Goal: Find specific page/section

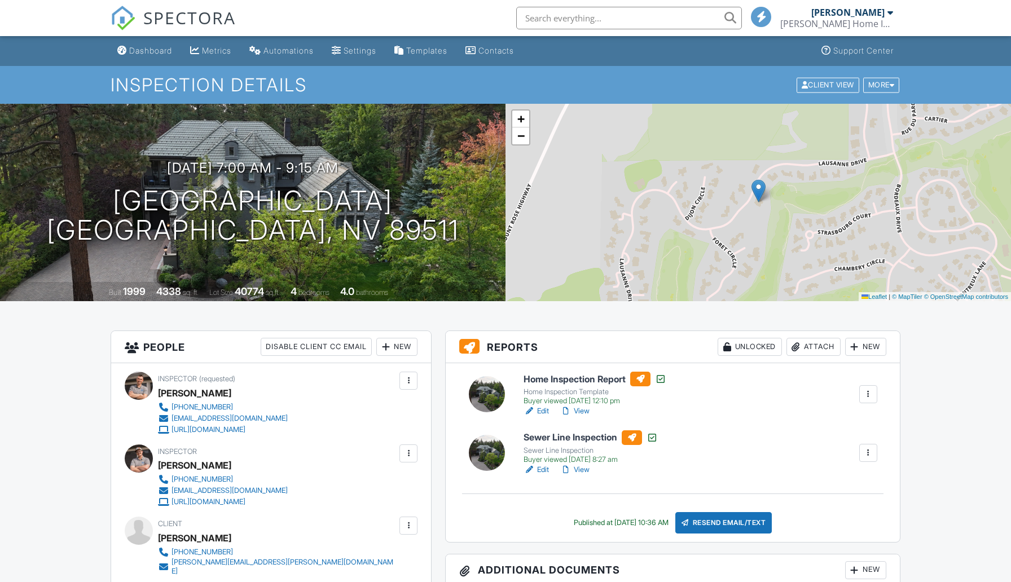
click at [625, 16] on input "text" at bounding box center [629, 18] width 226 height 23
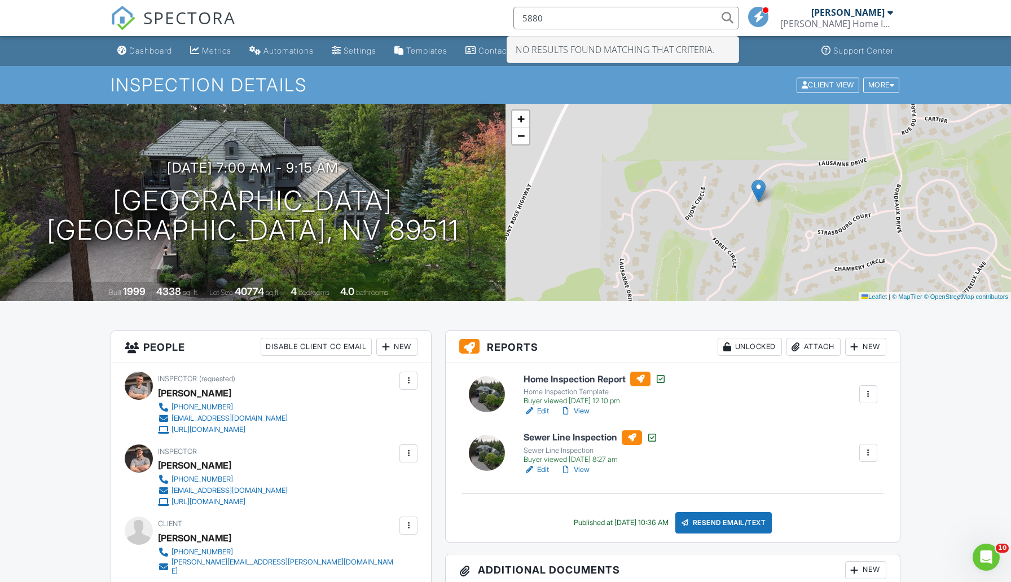
type input "5880"
click at [505, 87] on h1 "Inspection Details" at bounding box center [506, 85] width 790 height 20
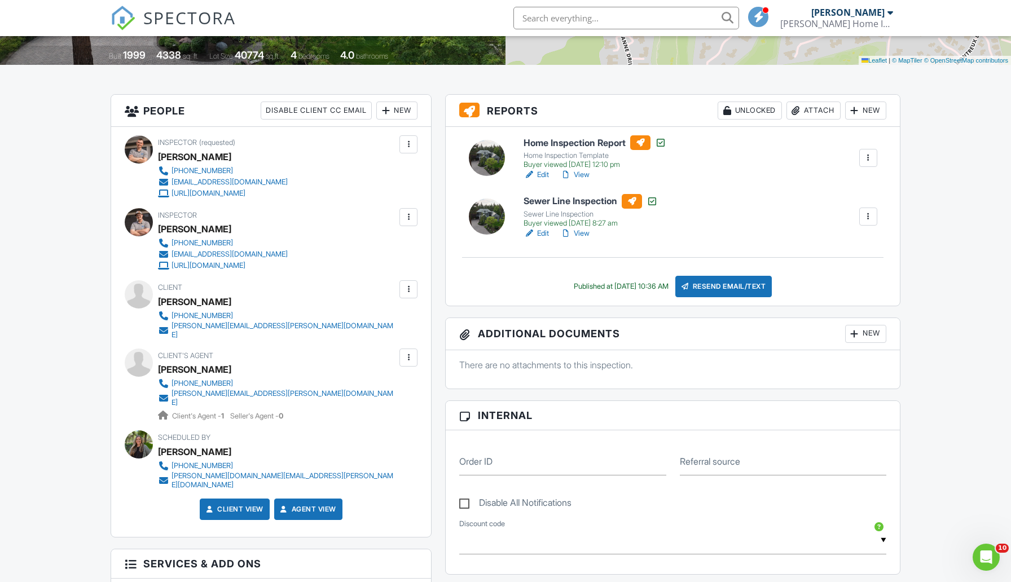
scroll to position [238, 0]
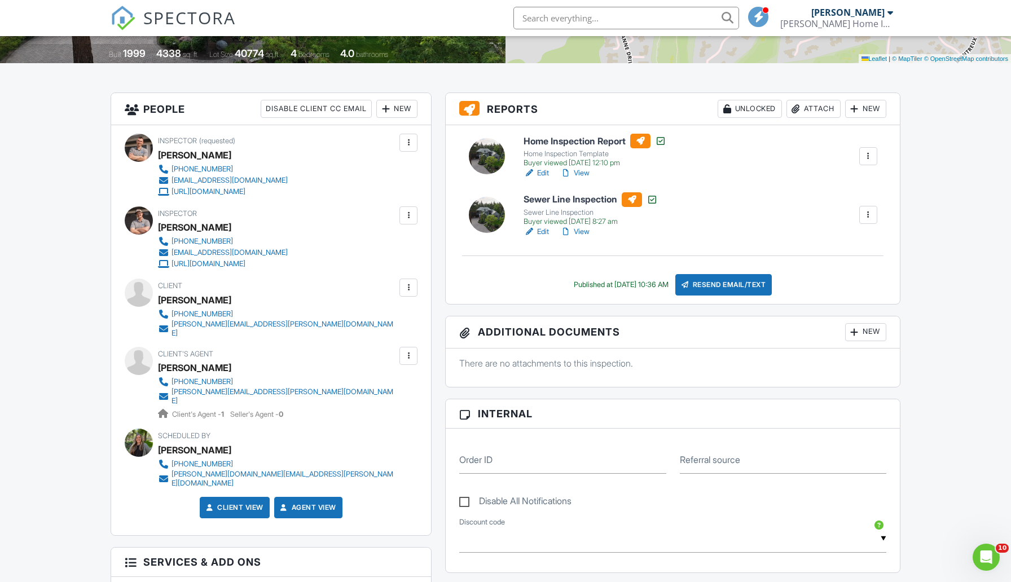
click at [536, 233] on link "Edit" at bounding box center [536, 231] width 25 height 11
